Goal: Task Accomplishment & Management: Manage account settings

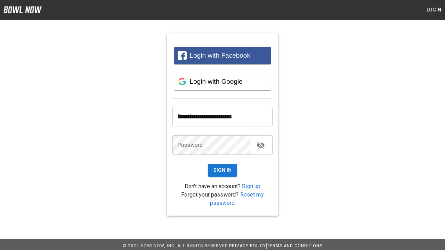
type input "**********"
click at [223, 170] on button "Sign In" at bounding box center [223, 170] width 30 height 13
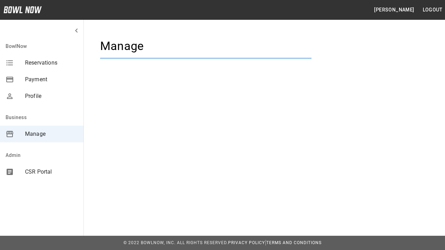
click at [42, 134] on span "Manage" at bounding box center [51, 134] width 53 height 8
